Goal: Find specific page/section: Find specific page/section

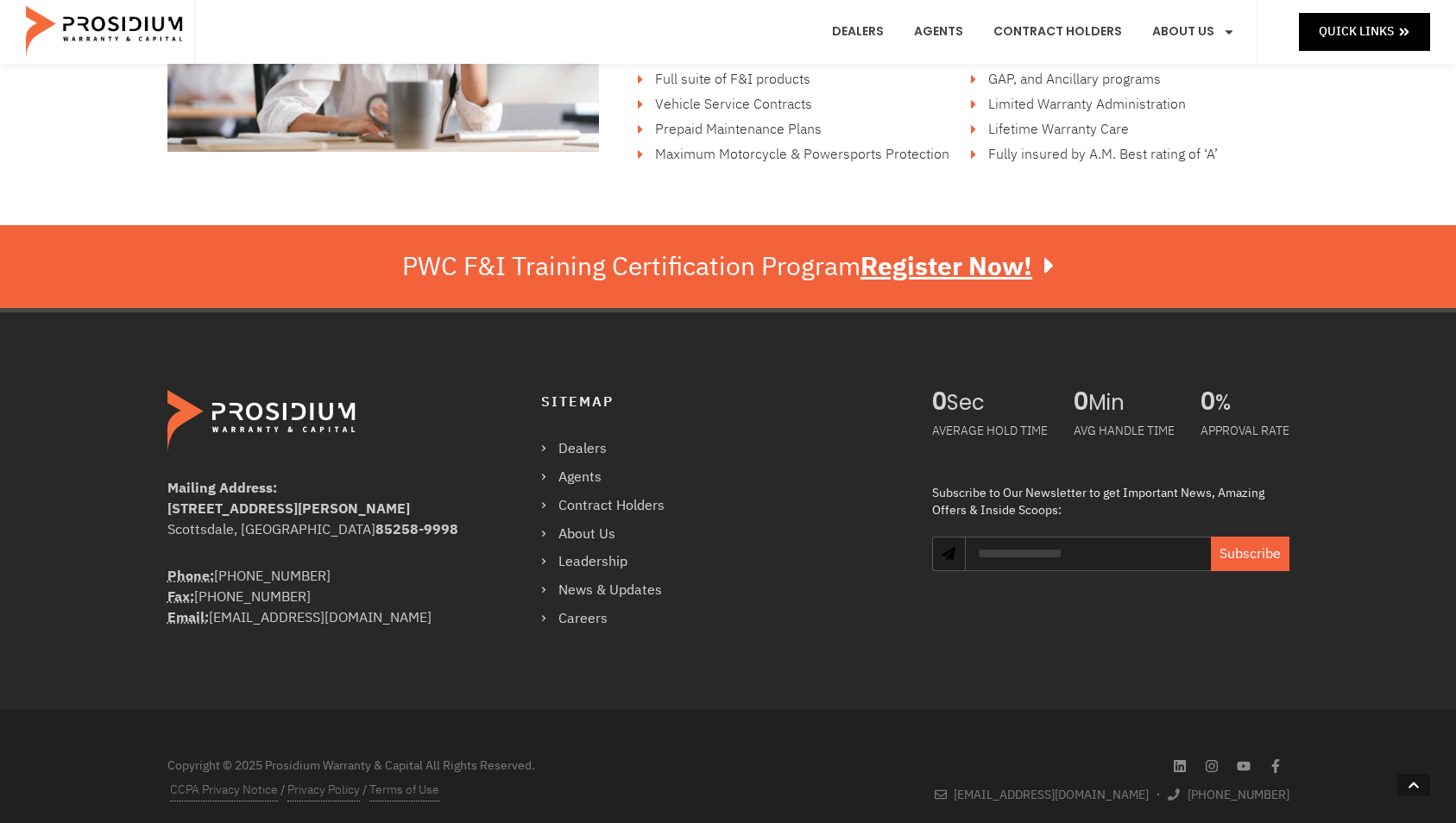
scroll to position [2986, 0]
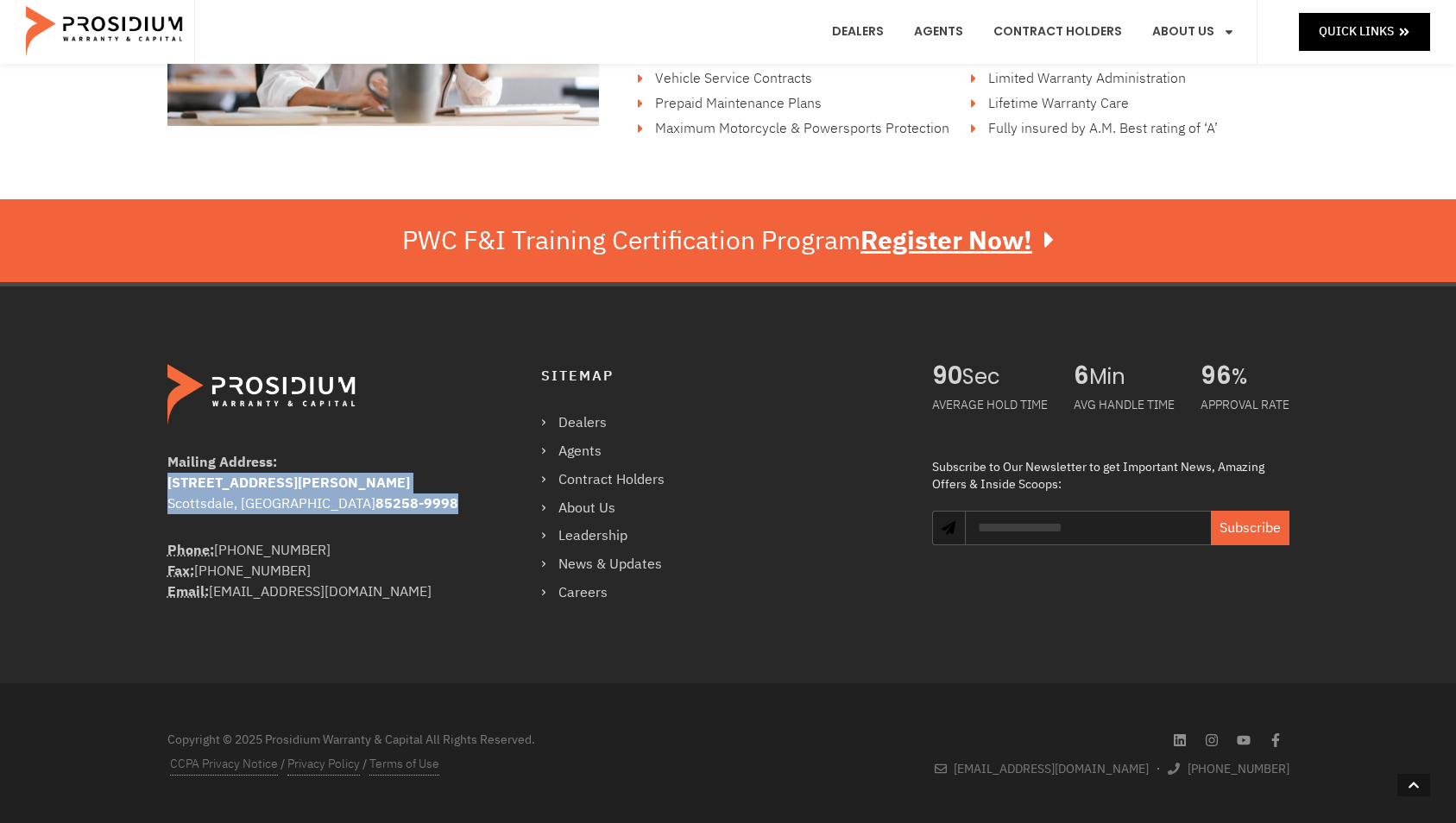
drag, startPoint x: 361, startPoint y: 511, endPoint x: 164, endPoint y: 485, distance: 198.7
click at [164, 485] on div "Mailing Address: [STREET_ADDRESS][PERSON_NAME] Phone: [PHONE_NUMBER] Fax: [PHON…" at bounding box center [533, 484] width 749 height 258
copy address "[STREET_ADDRESS][PERSON_NAME]"
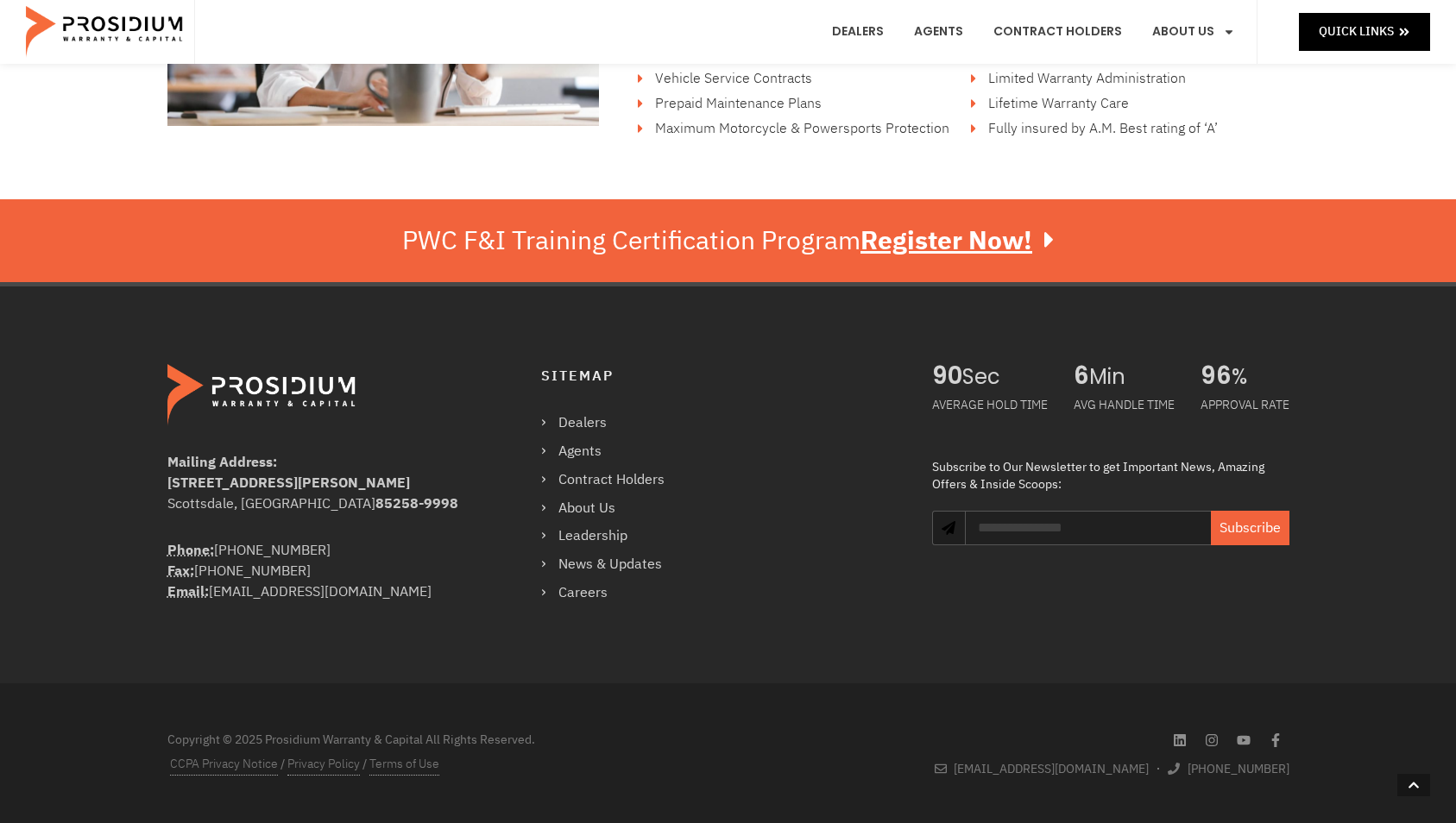
click at [457, 455] on address "Mailing Address: [STREET_ADDRESS][PERSON_NAME]" at bounding box center [320, 483] width 304 height 62
click at [598, 505] on link "About Us" at bounding box center [610, 509] width 140 height 26
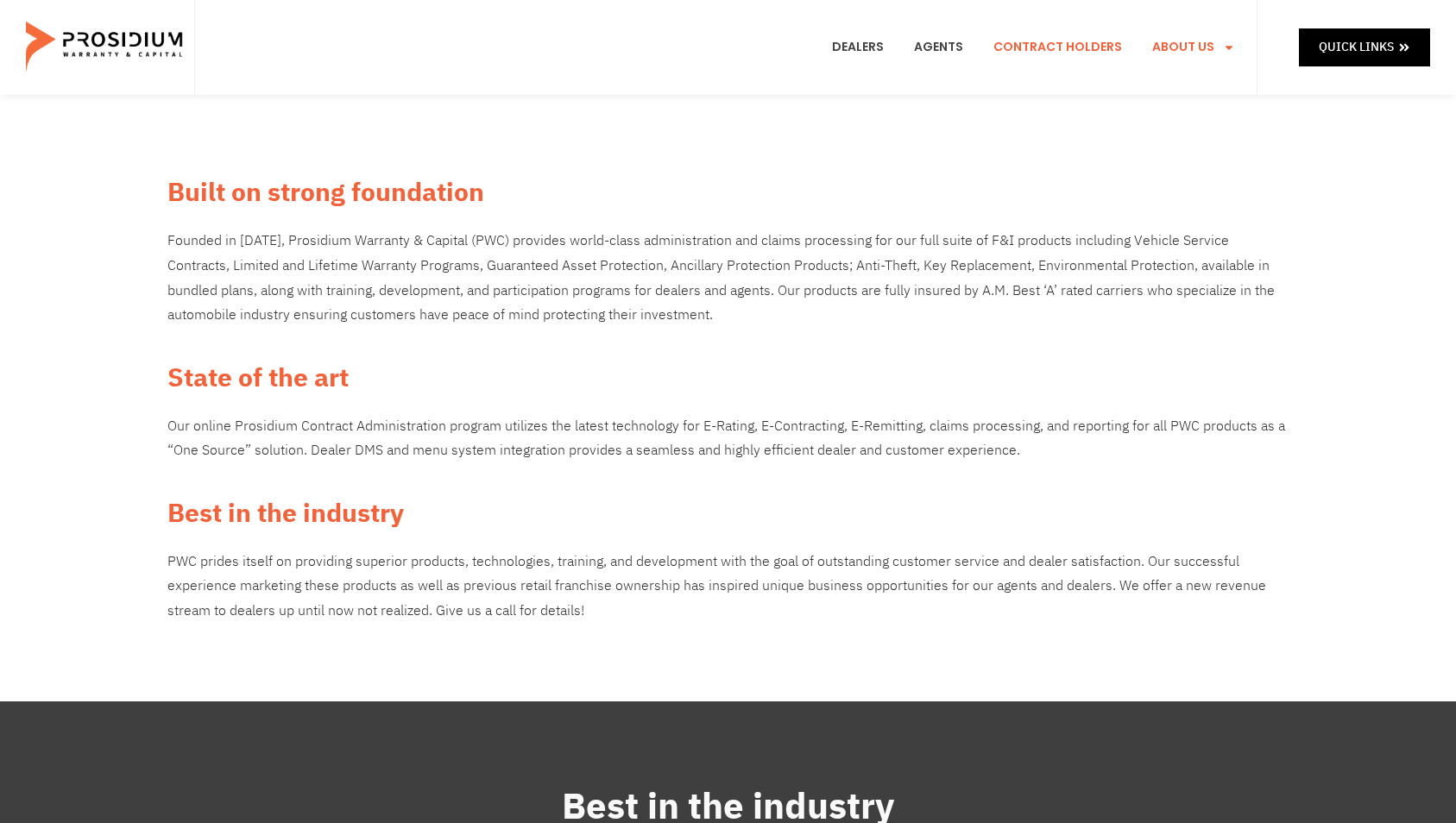
click at [1045, 49] on link "Contract Holders" at bounding box center [1057, 47] width 154 height 64
